Goal: Information Seeking & Learning: Find specific fact

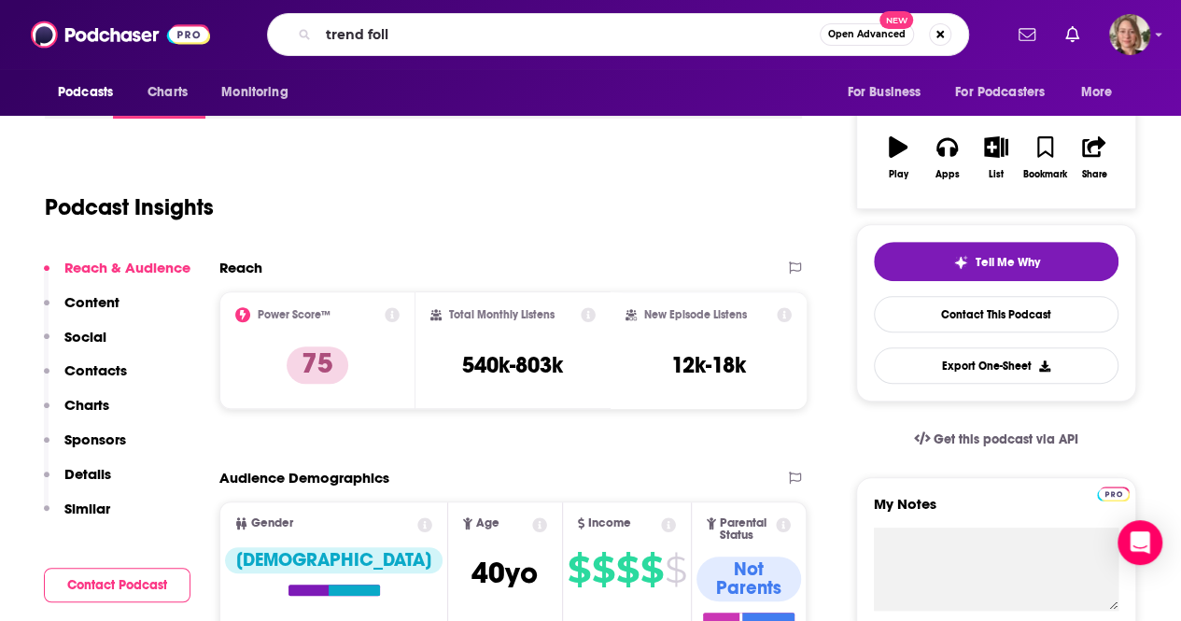
scroll to position [280, 0]
type input "trend following with [PERSON_NAME]"
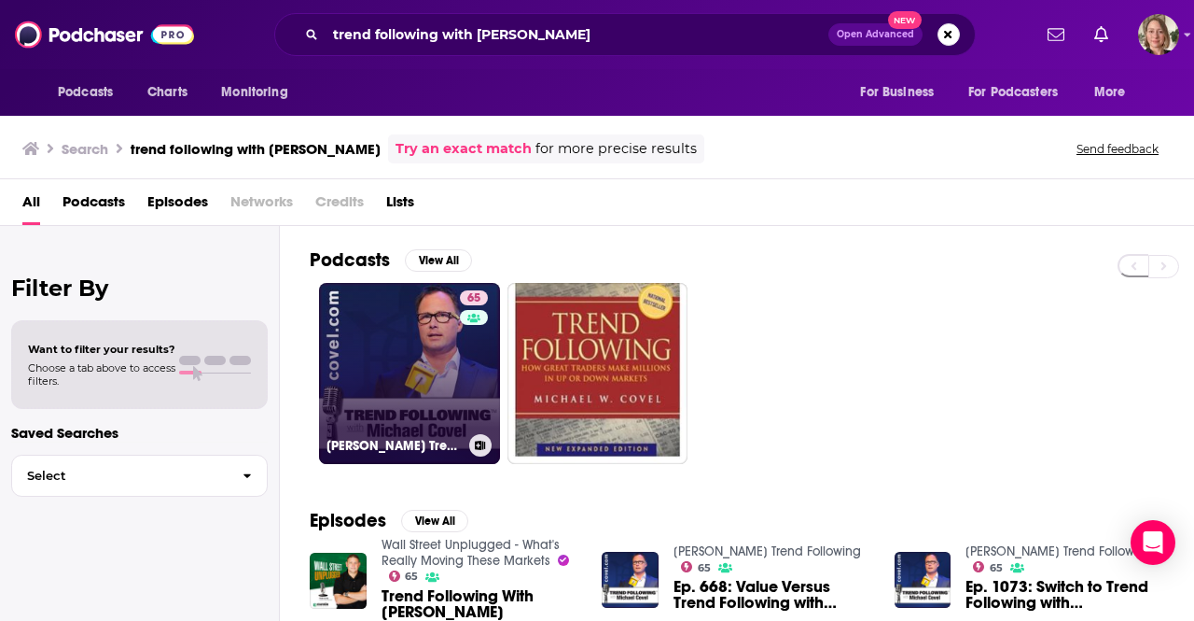
click at [396, 379] on link "65 [PERSON_NAME] Trend Following" at bounding box center [409, 373] width 181 height 181
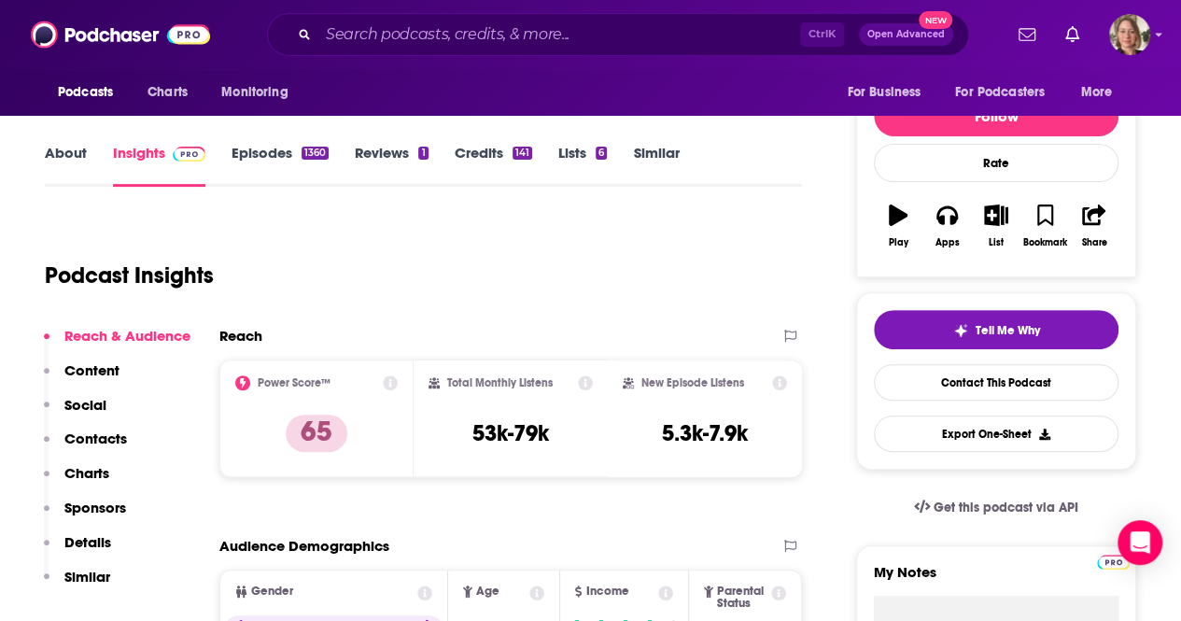
scroll to position [280, 0]
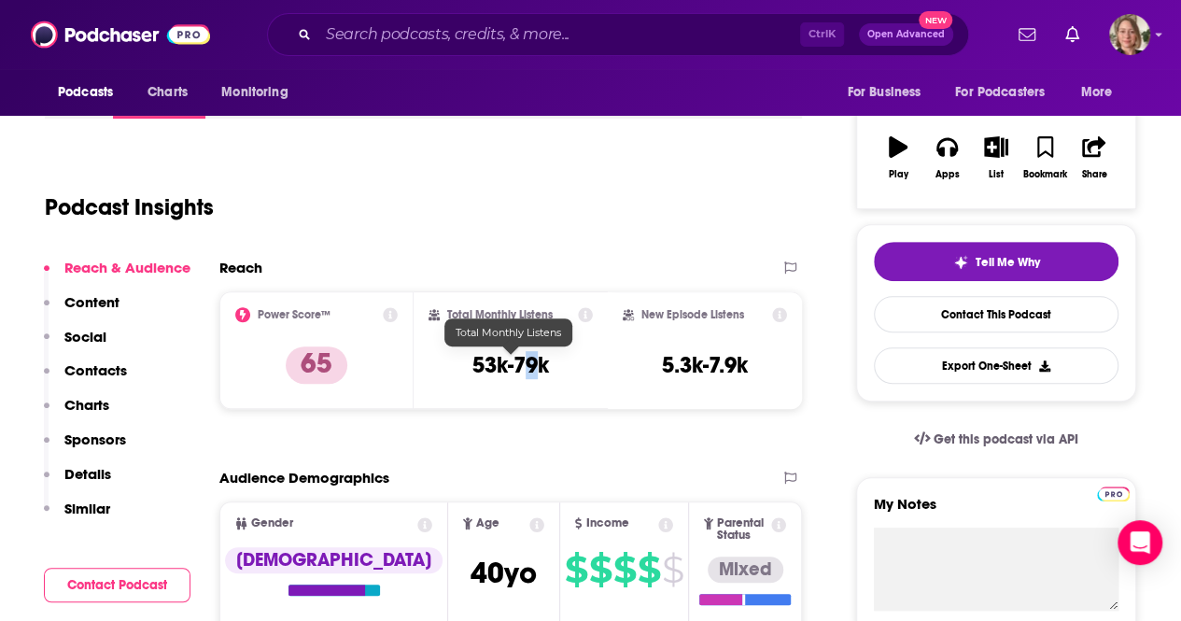
drag, startPoint x: 533, startPoint y: 370, endPoint x: 523, endPoint y: 370, distance: 10.3
click at [523, 370] on h3 "53k-79k" at bounding box center [510, 365] width 77 height 28
drag, startPoint x: 548, startPoint y: 370, endPoint x: 456, endPoint y: 369, distance: 91.5
click at [456, 369] on div "Total Monthly Listens 53k-79k" at bounding box center [510, 350] width 164 height 86
copy h3 "53k-79k"
